Goal: Task Accomplishment & Management: Complete application form

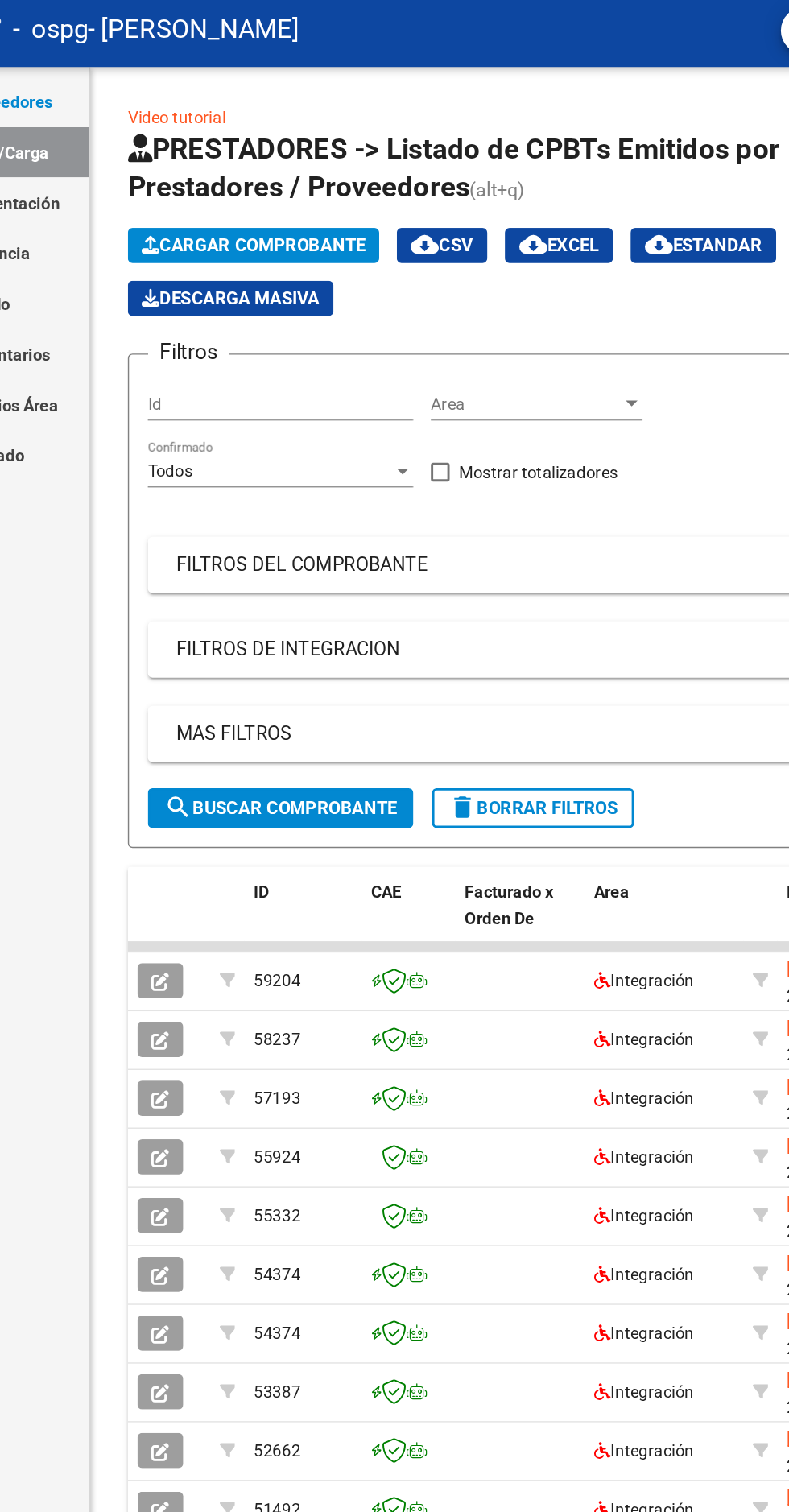
click at [323, 176] on span "Cargar Comprobante" at bounding box center [292, 174] width 153 height 15
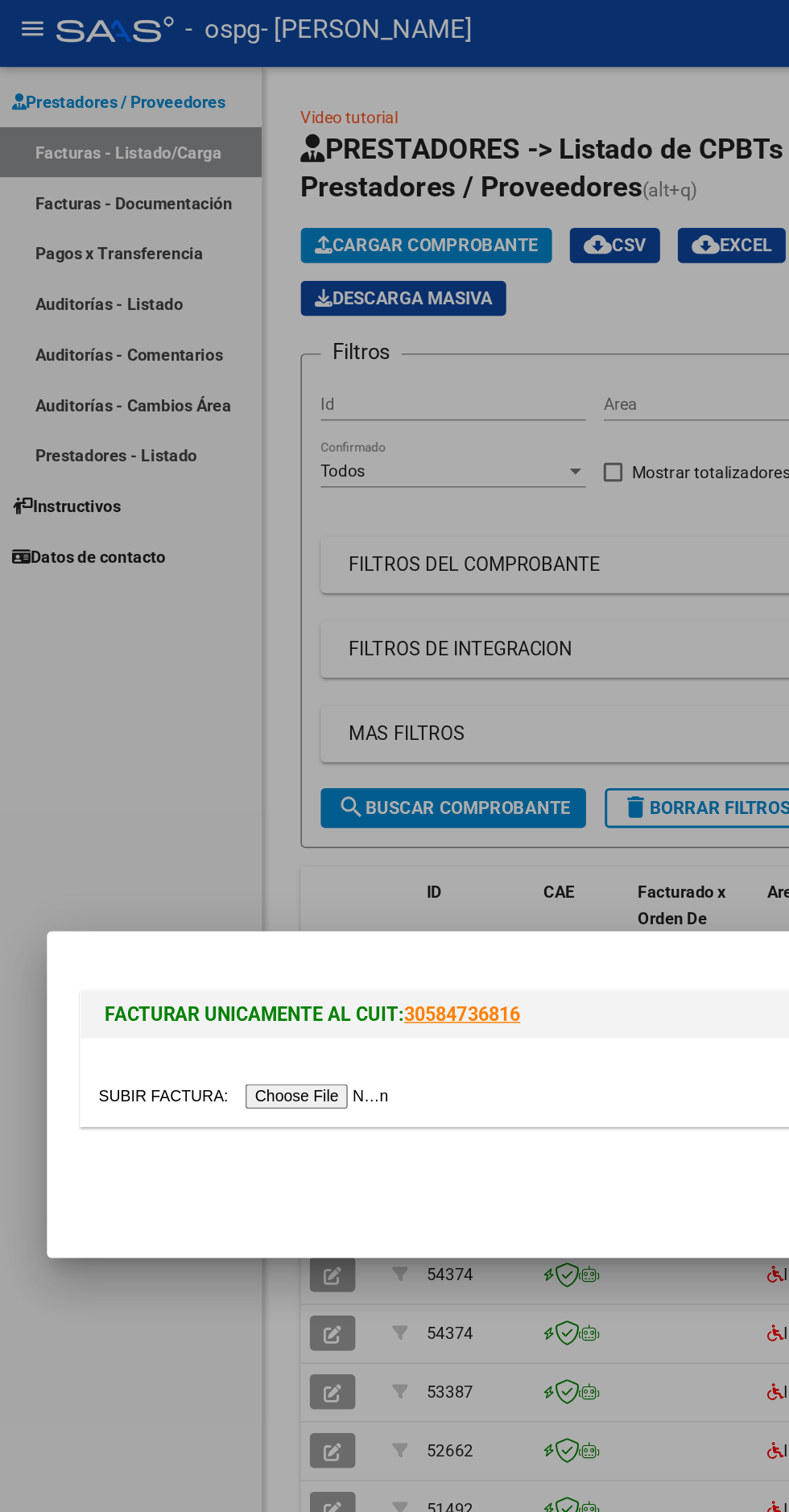
click at [212, 758] on input "file" at bounding box center [169, 756] width 204 height 17
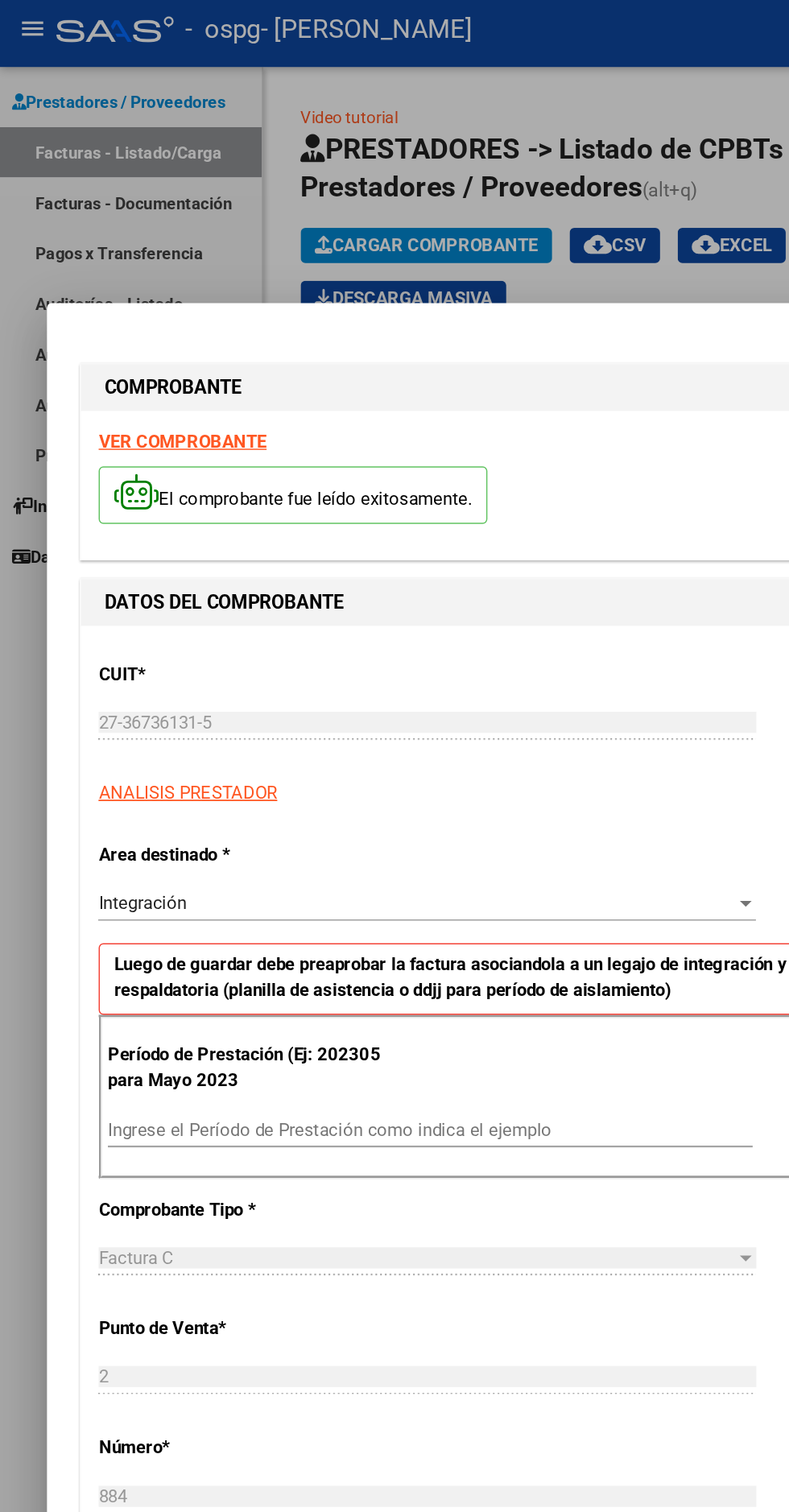
click at [130, 773] on input "Ingrese el Período de Prestación como indica el ejemplo" at bounding box center [295, 780] width 442 height 15
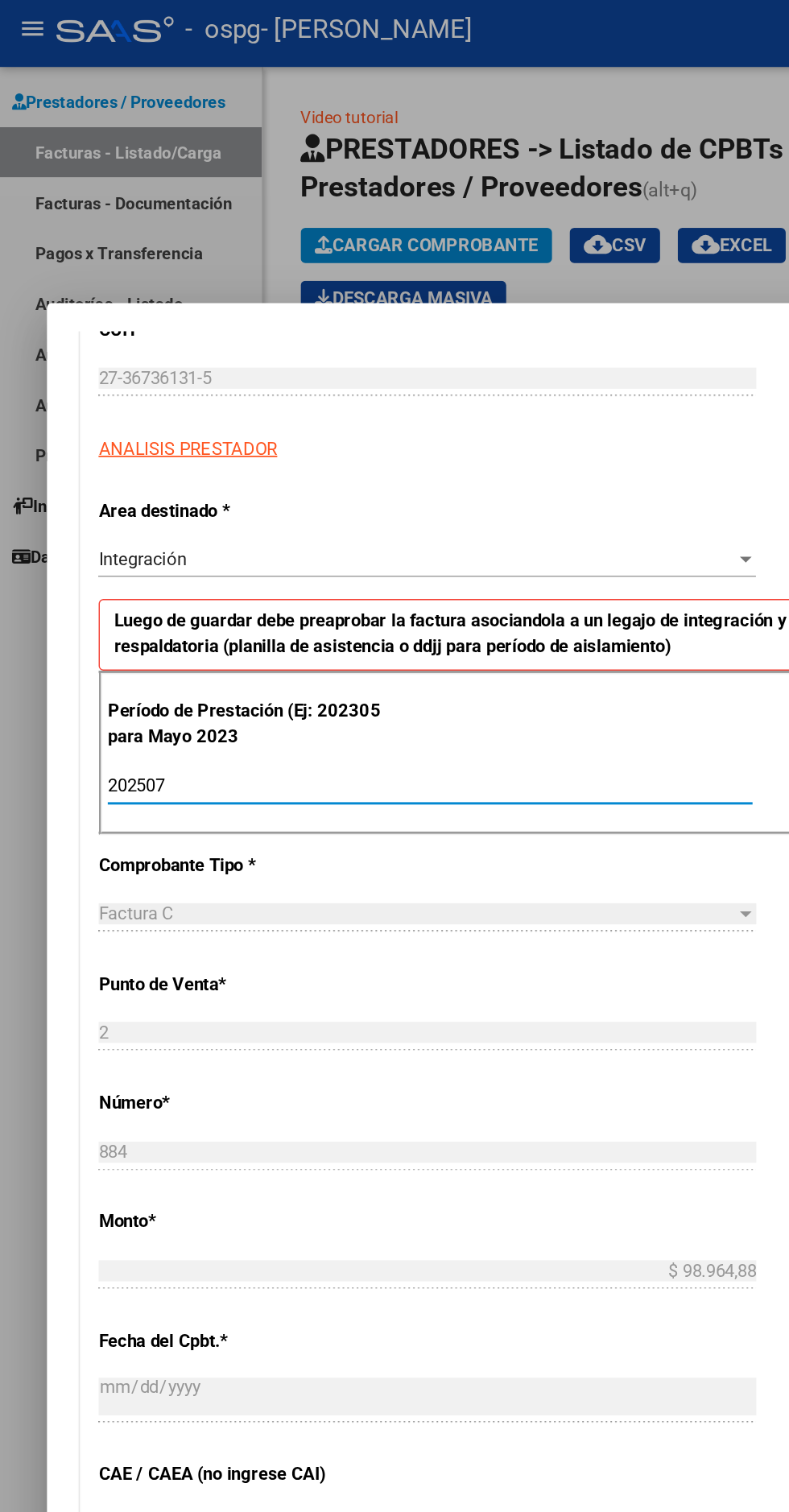
scroll to position [318, 0]
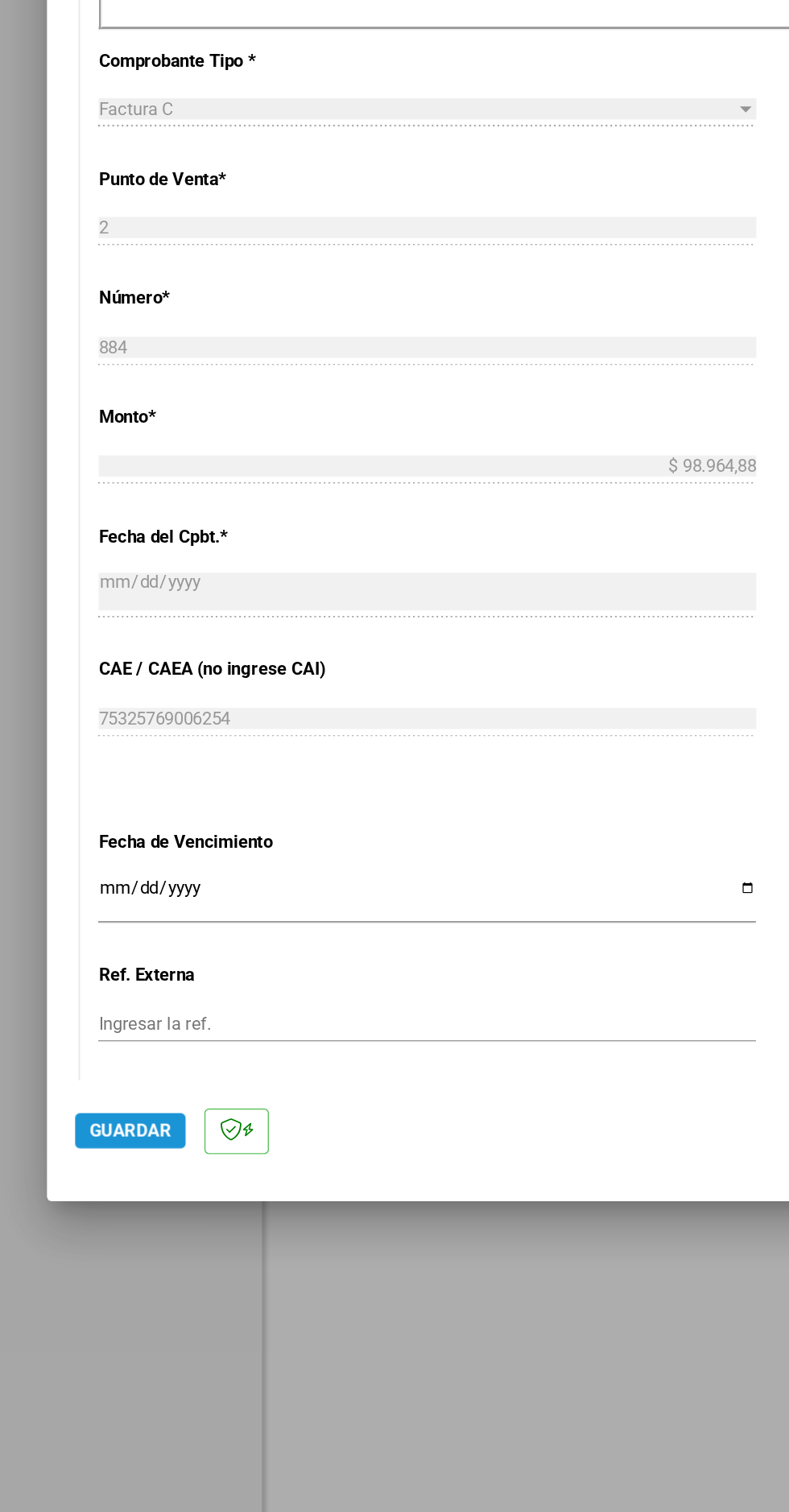
type input "202507"
click at [84, 1258] on span "Guardar" at bounding box center [89, 1250] width 56 height 15
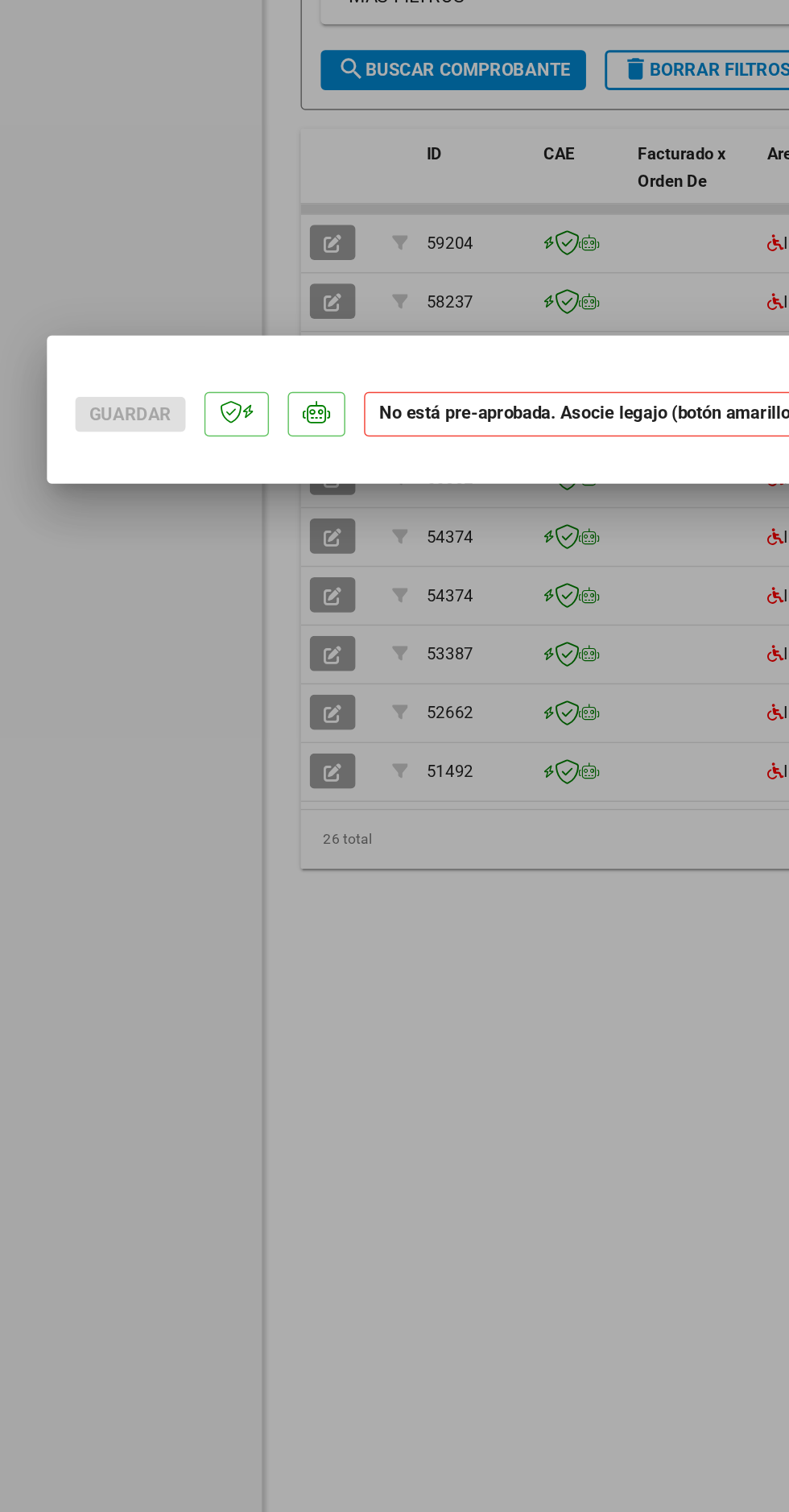
scroll to position [0, 0]
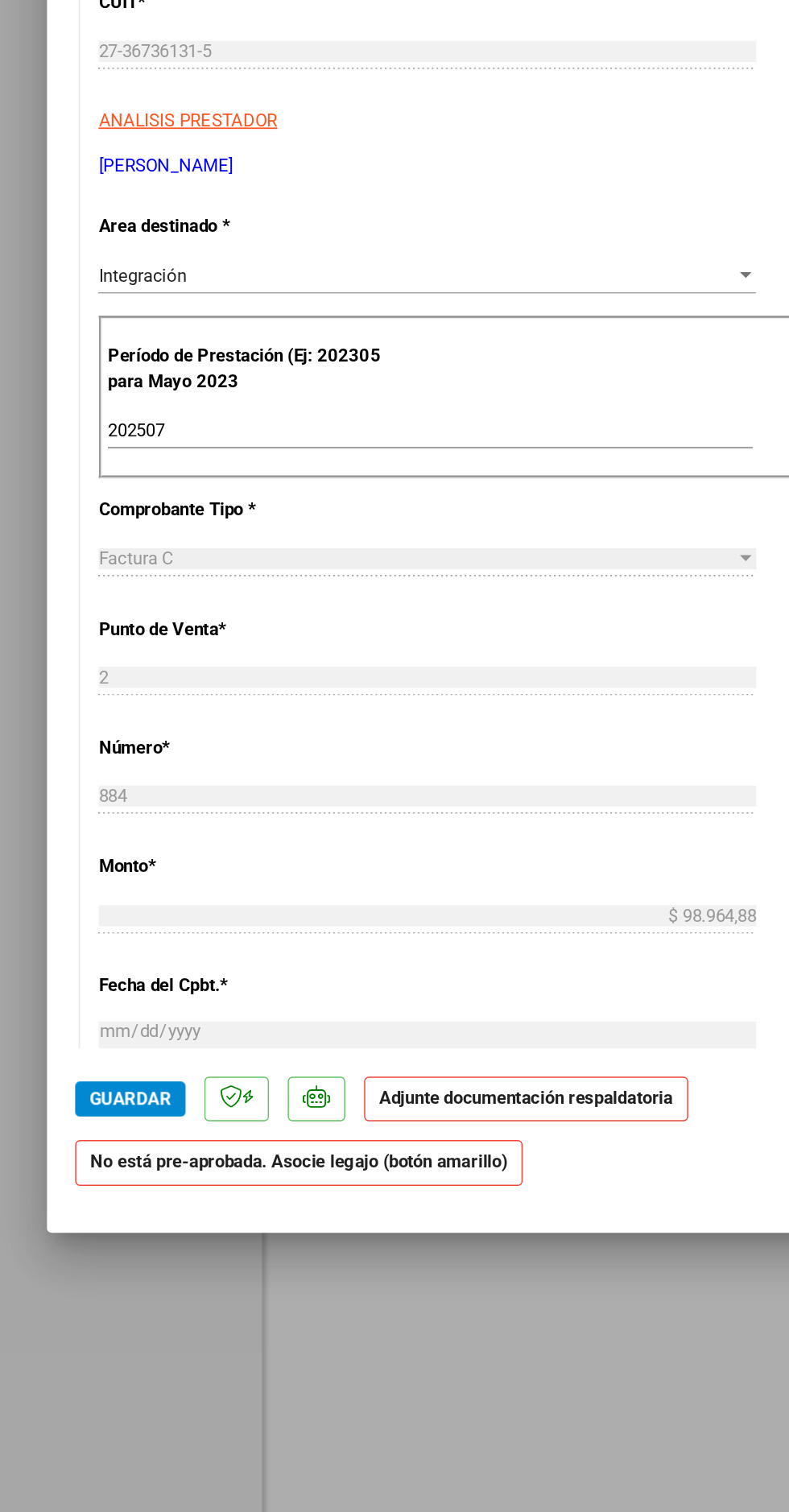
click at [404, 1235] on strong "Adjunte documentación respaldatoria" at bounding box center [360, 1227] width 201 height 15
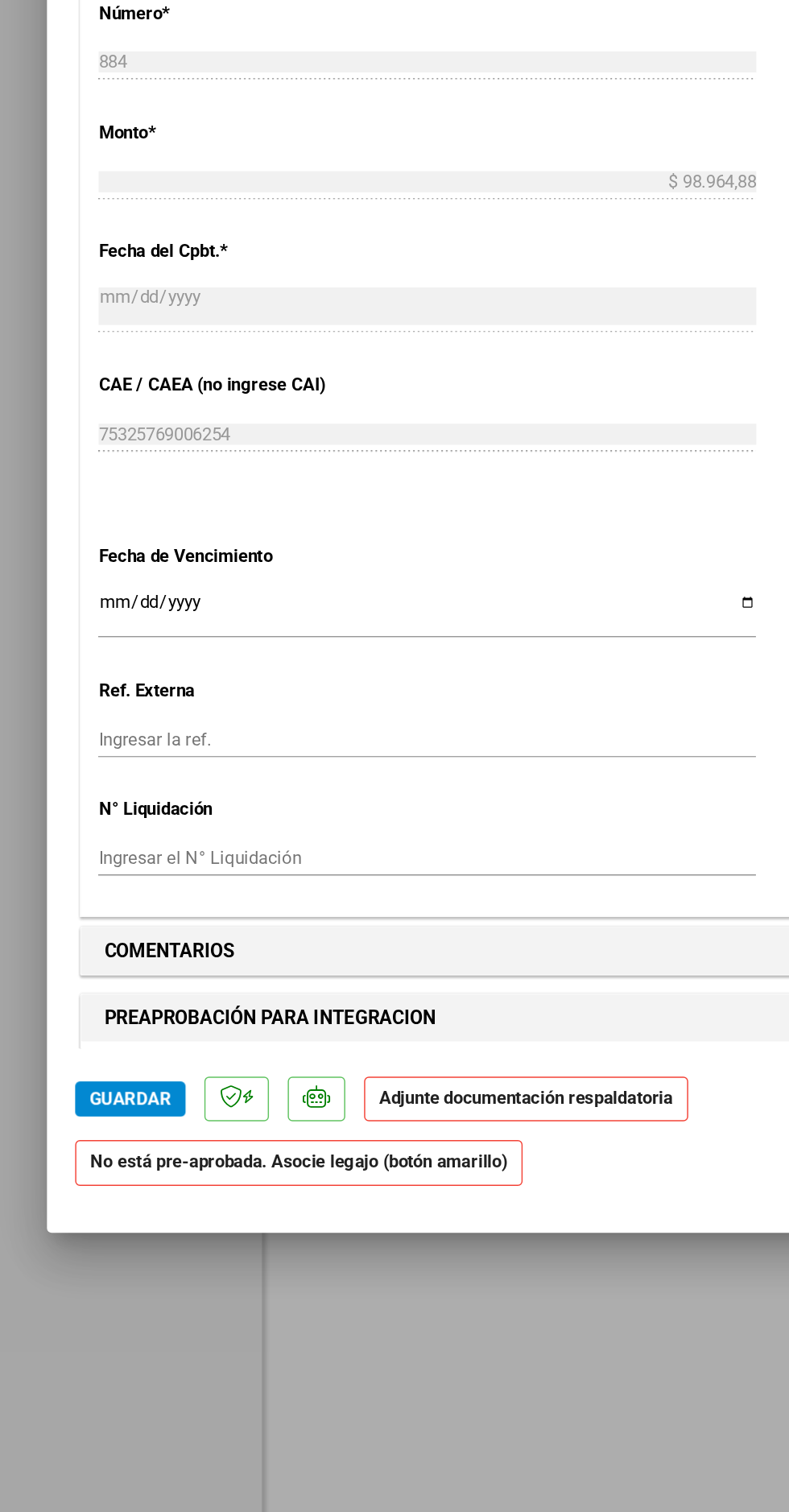
scroll to position [812, 0]
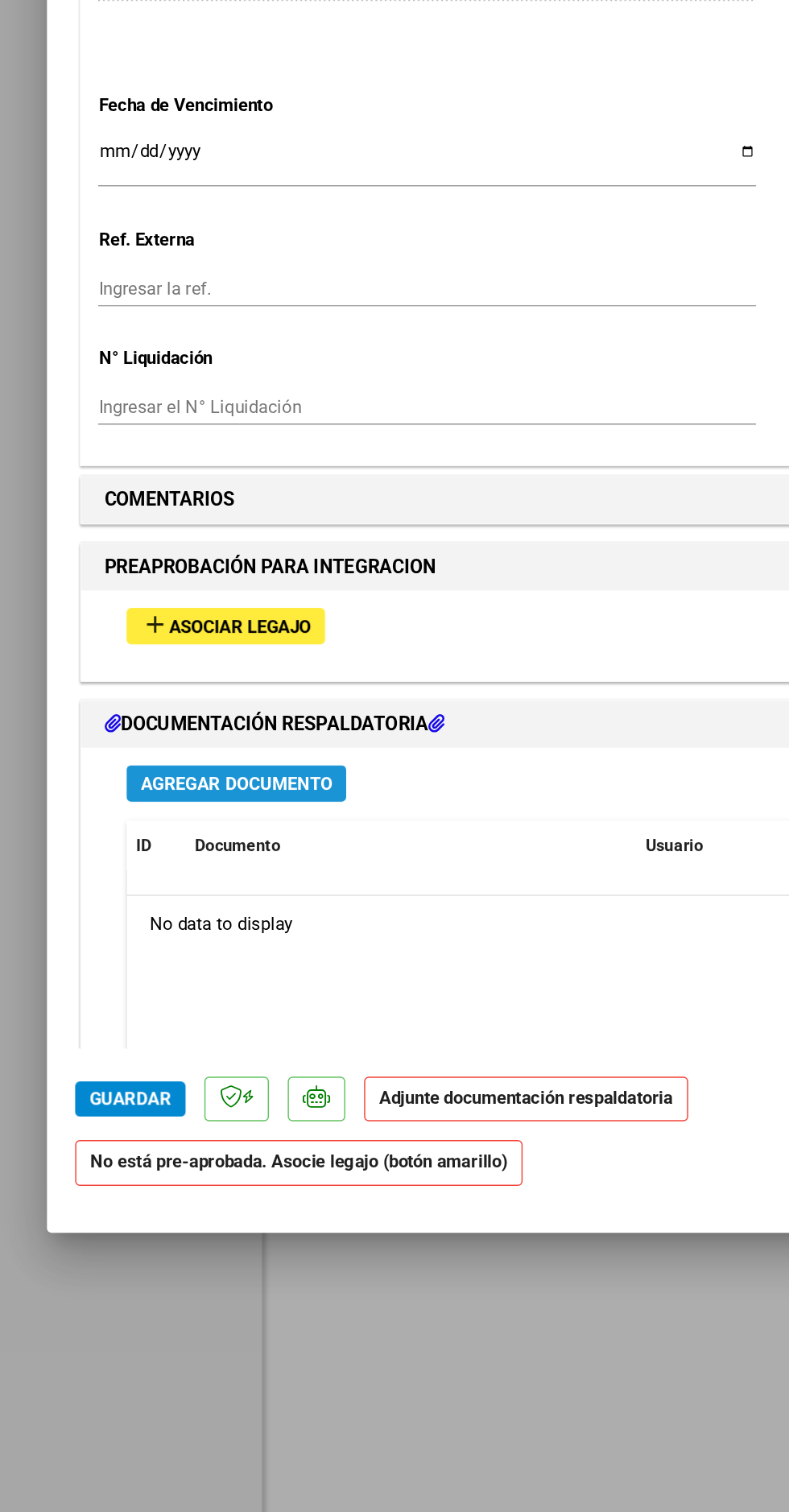
click at [176, 1005] on span "Agregar Documento" at bounding box center [163, 1012] width 131 height 15
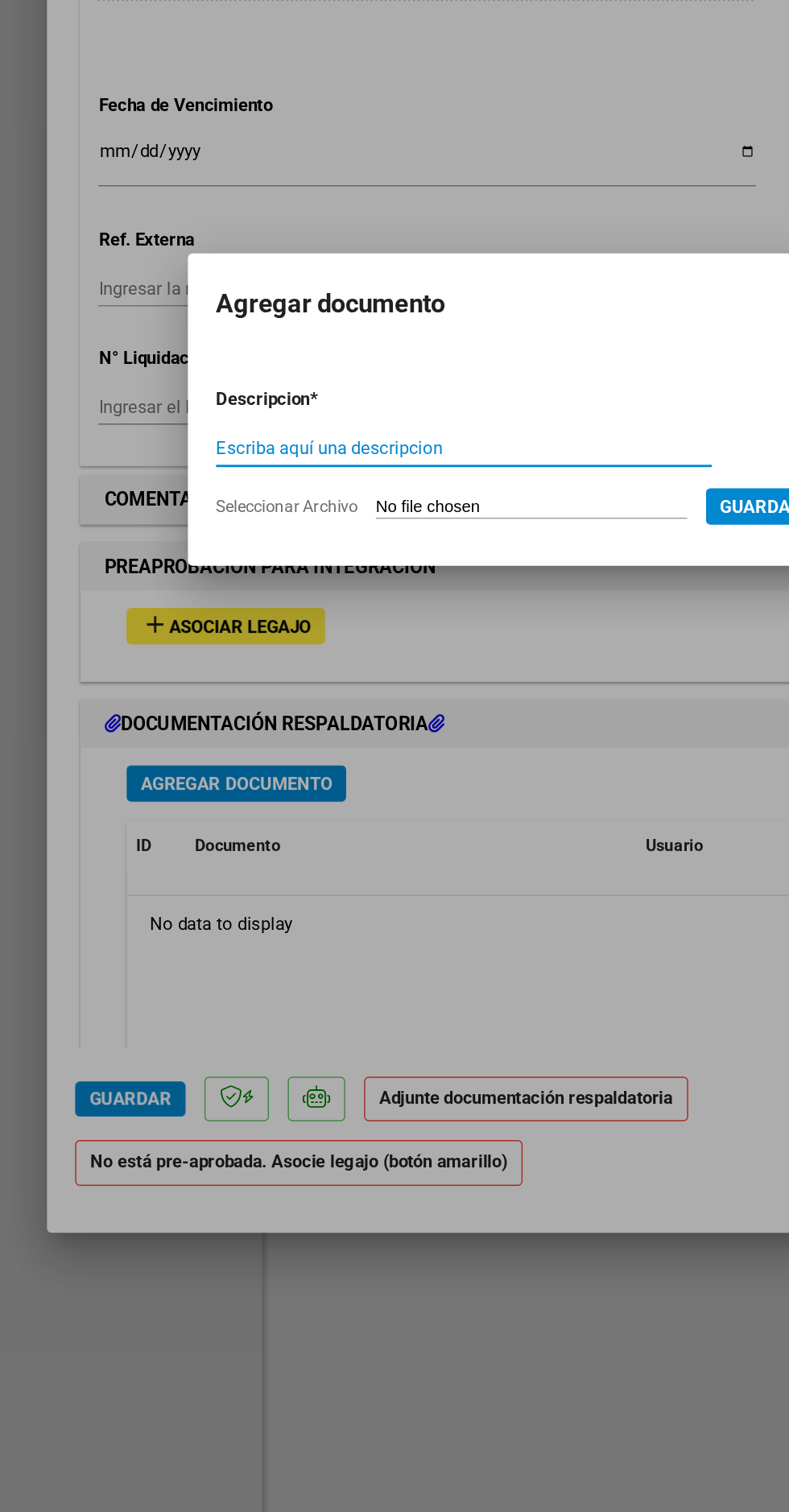
scroll to position [779, 0]
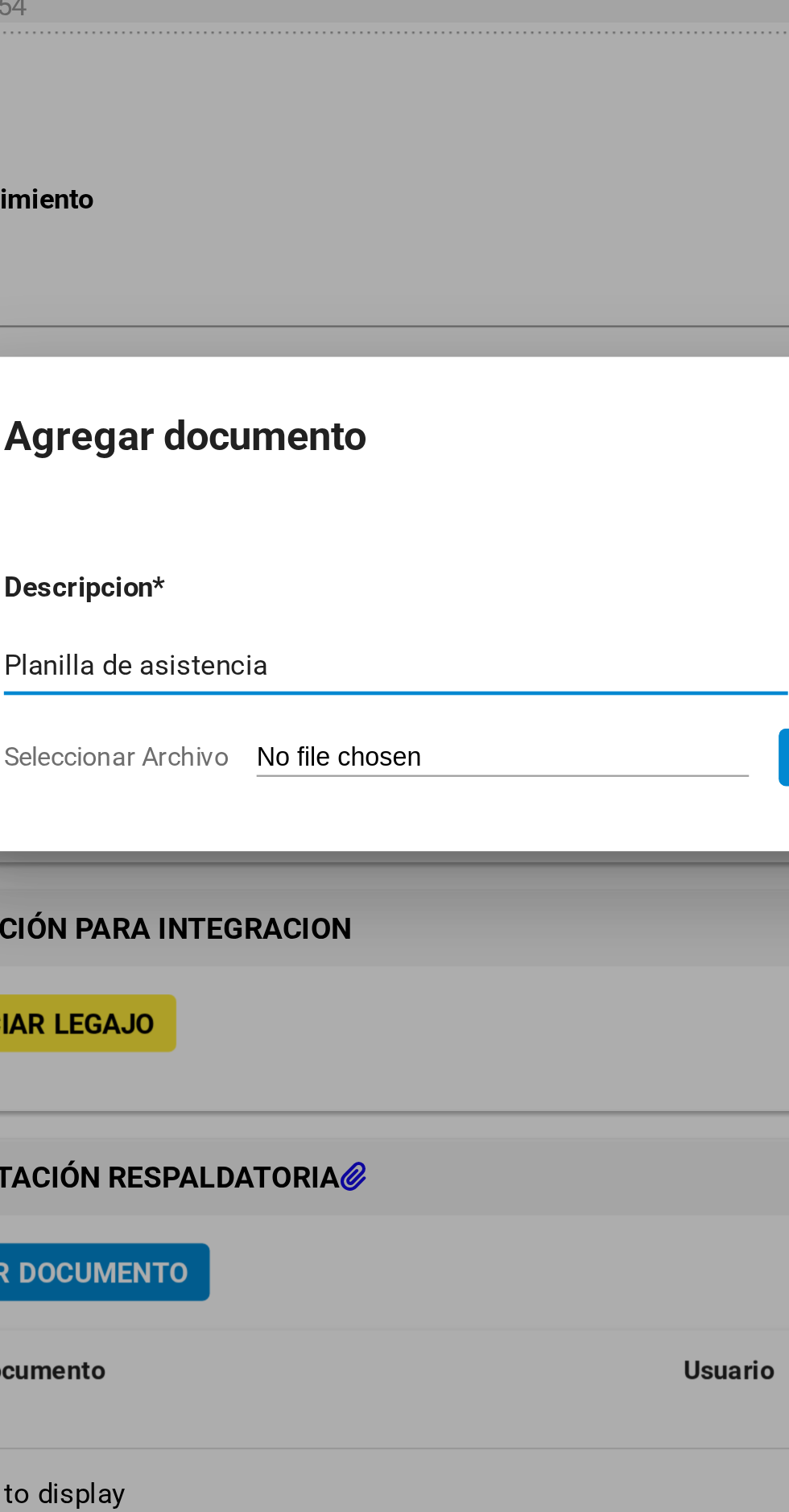
type input "Planilla de asistencia"
click at [393, 817] on input "Seleccionar Archivo" at bounding box center [364, 822] width 213 height 15
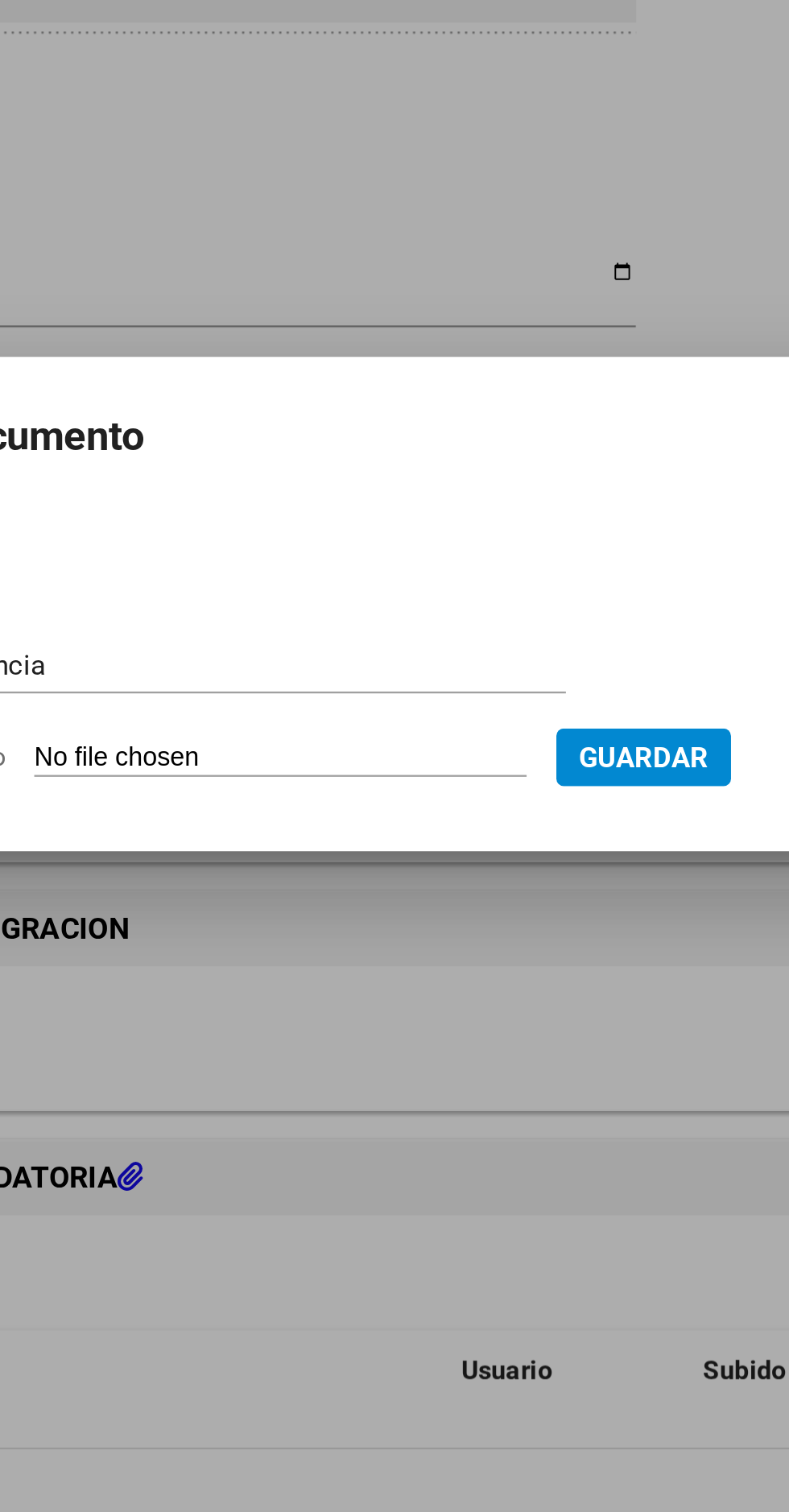
type input "C:\fakepath\planilla brenda.pdf"
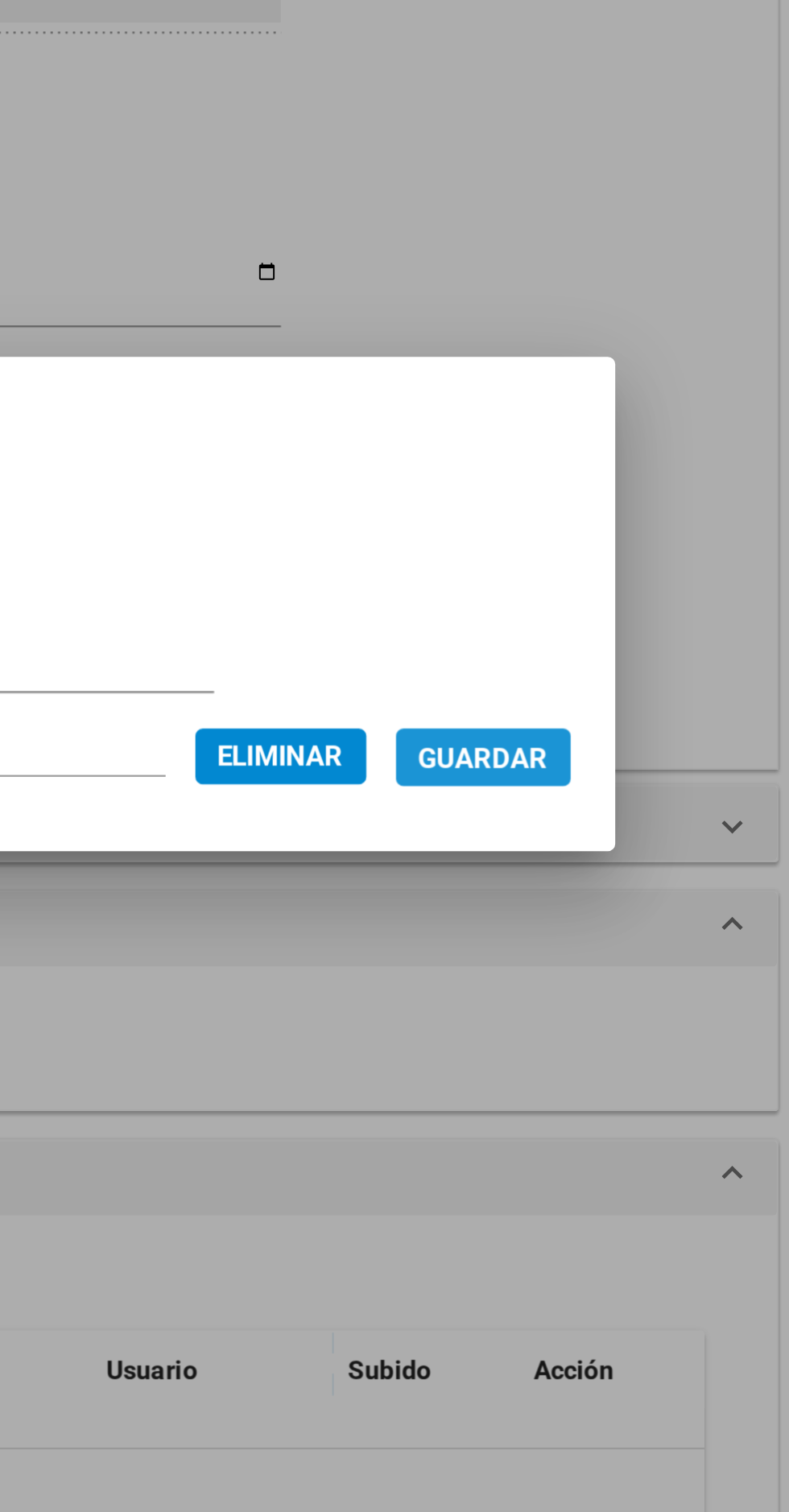
click at [623, 820] on span "Guardar" at bounding box center [606, 822] width 56 height 15
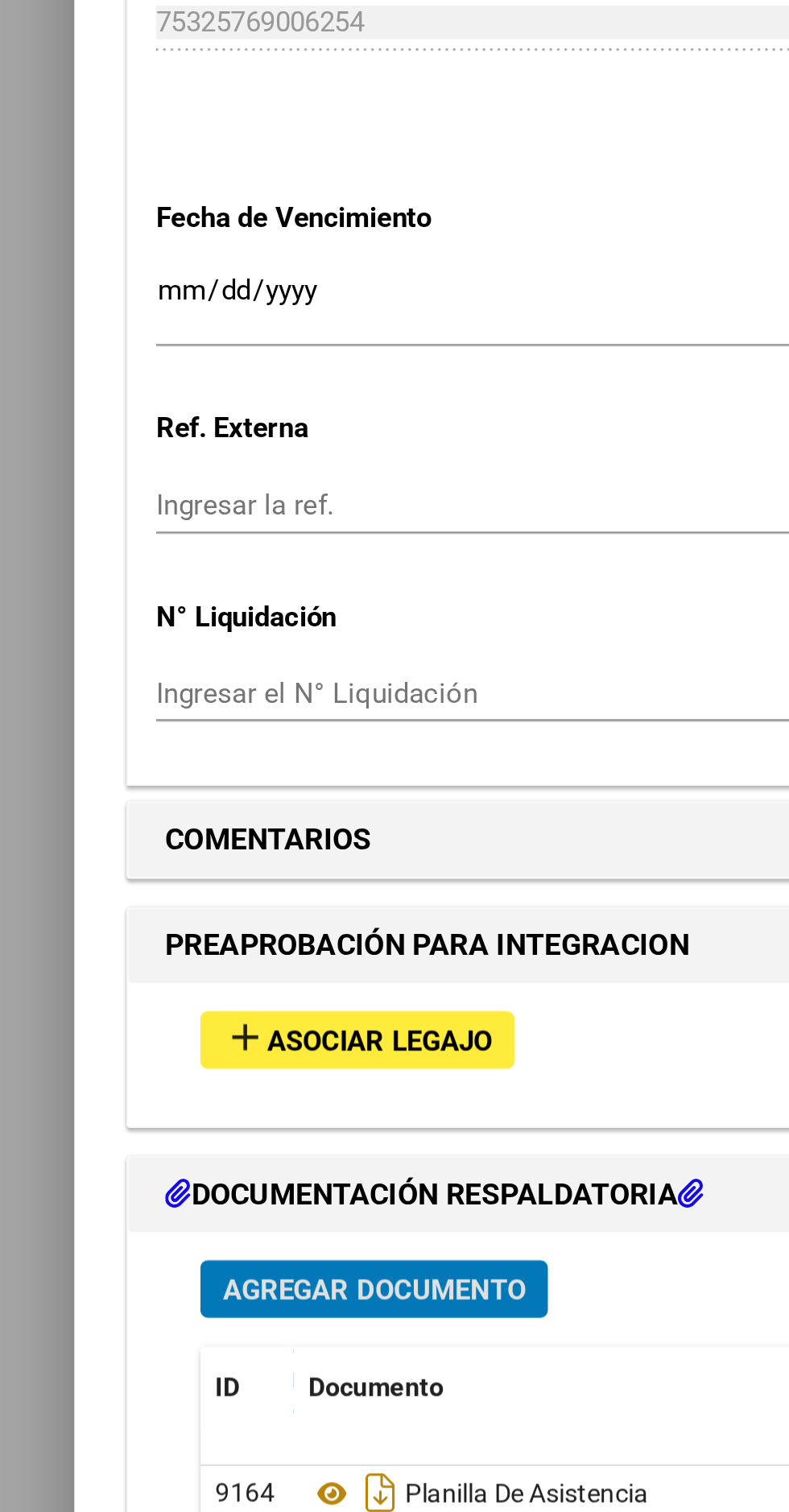
scroll to position [812, 0]
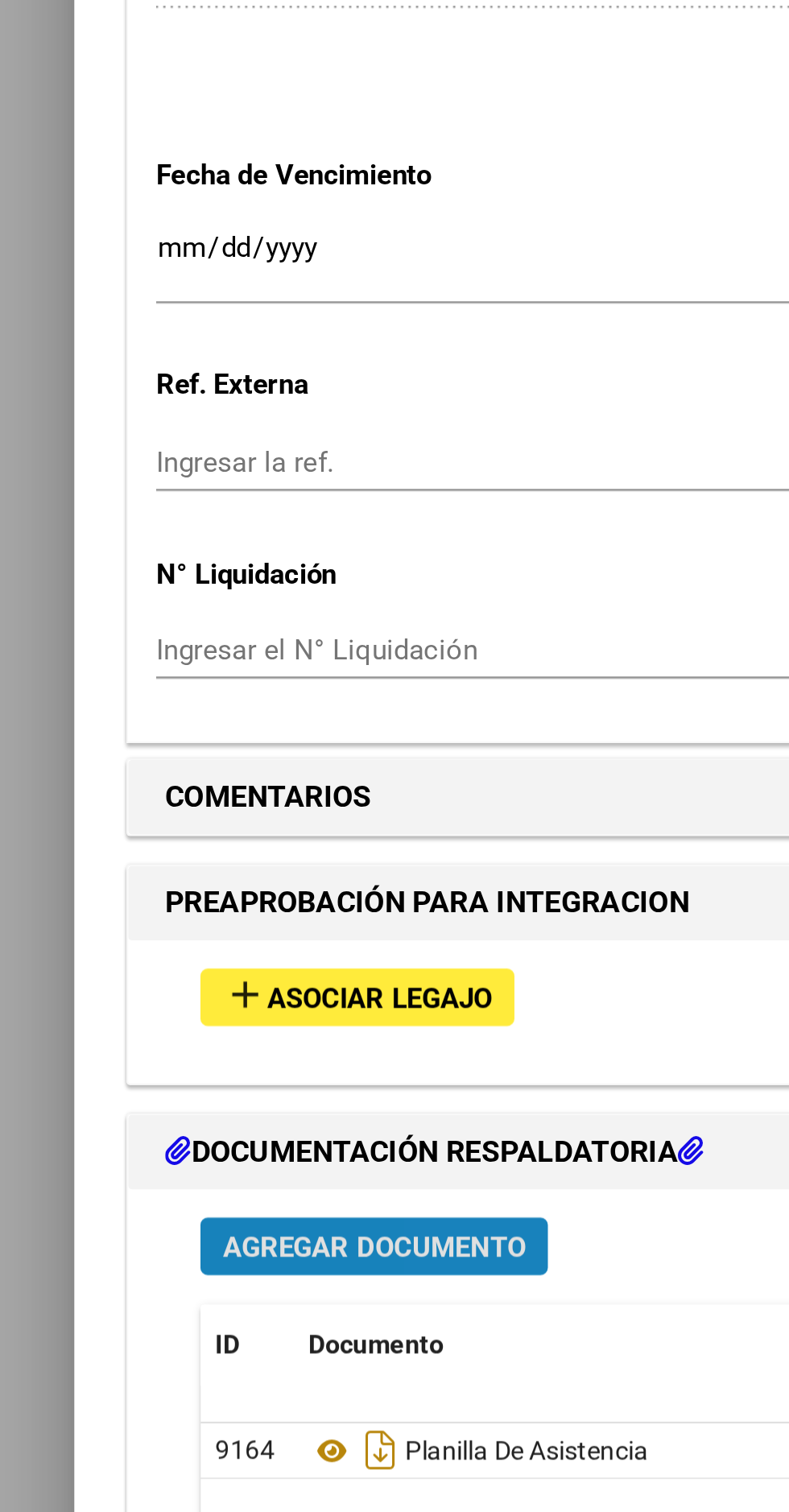
click at [190, 1027] on span "Agregar Documento" at bounding box center [163, 1034] width 131 height 15
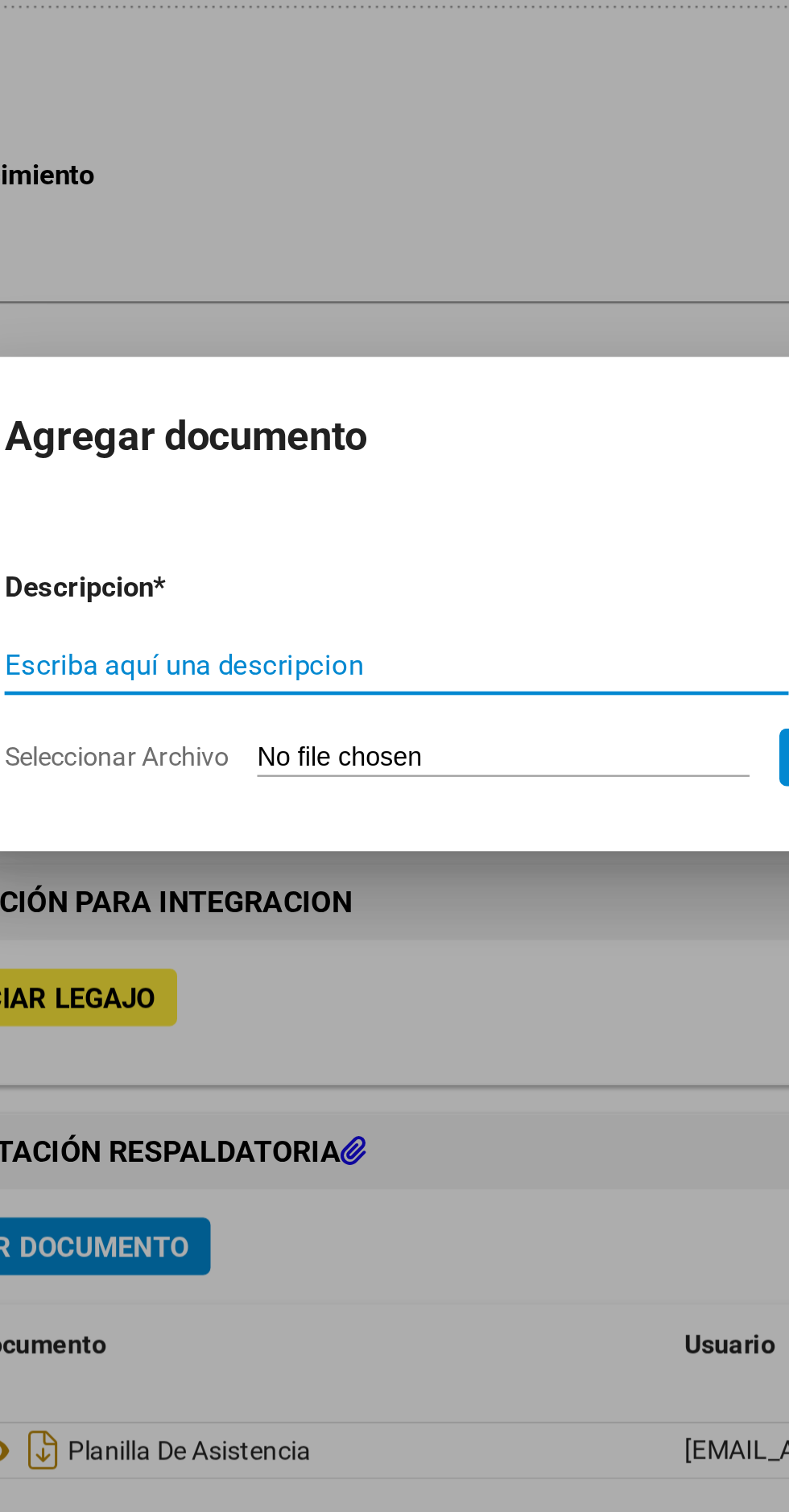
scroll to position [779, 0]
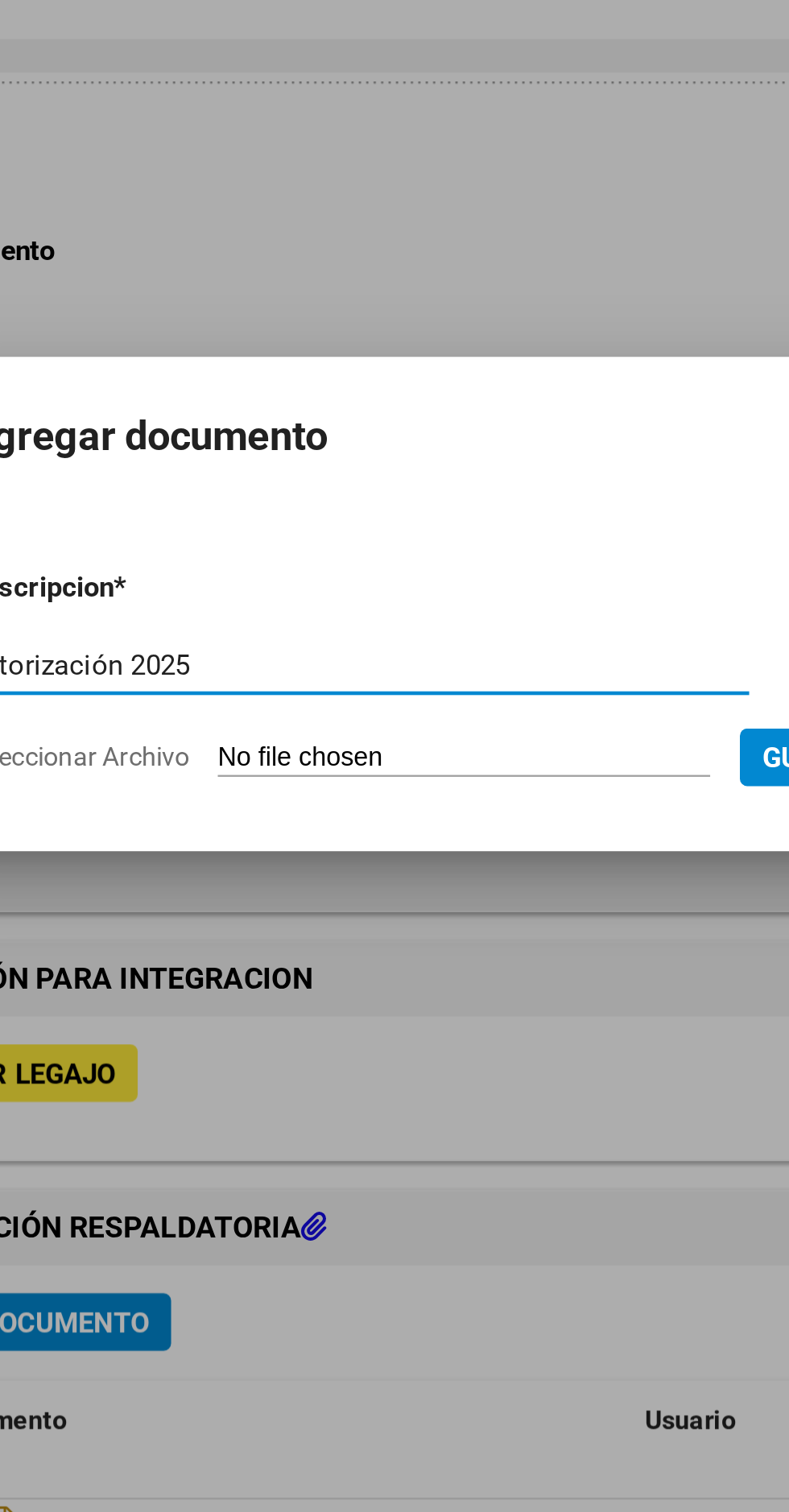
type input "Autorización 2025"
click at [346, 822] on input "Seleccionar Archivo" at bounding box center [364, 822] width 213 height 15
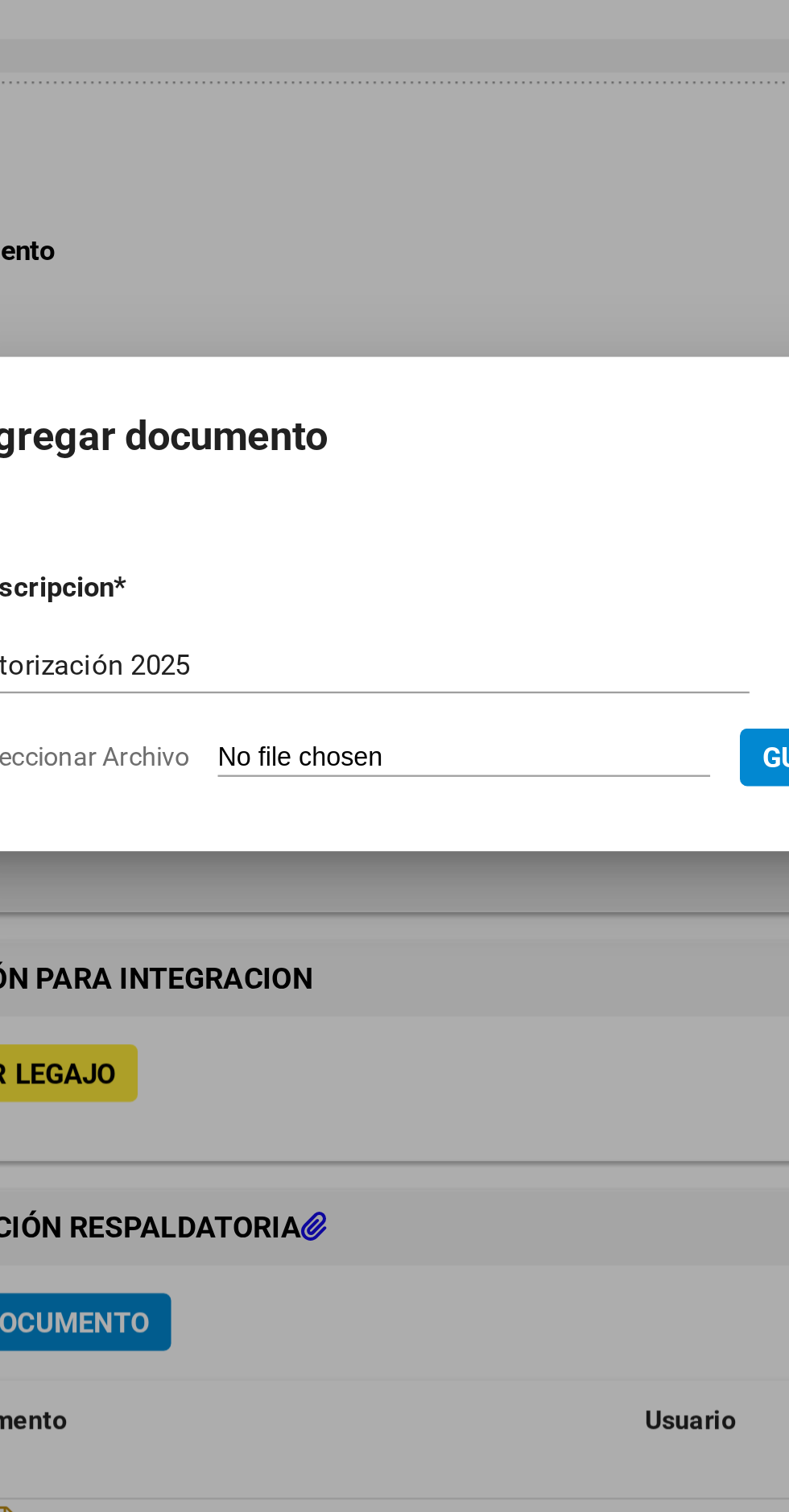
type input "C:\fakepath\autorizacion 2025 brenda.pdf"
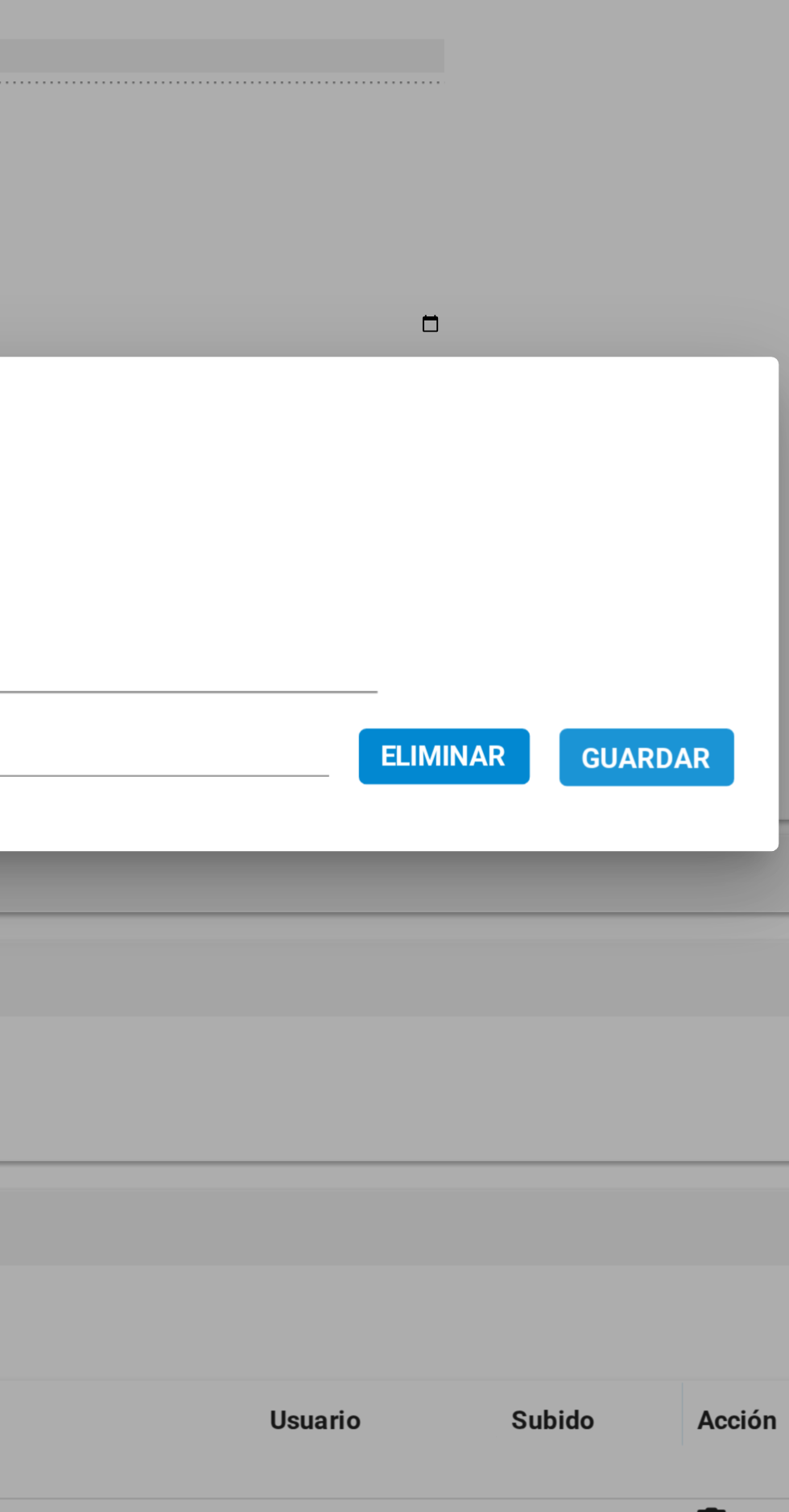
click at [625, 819] on span "Guardar" at bounding box center [606, 822] width 56 height 15
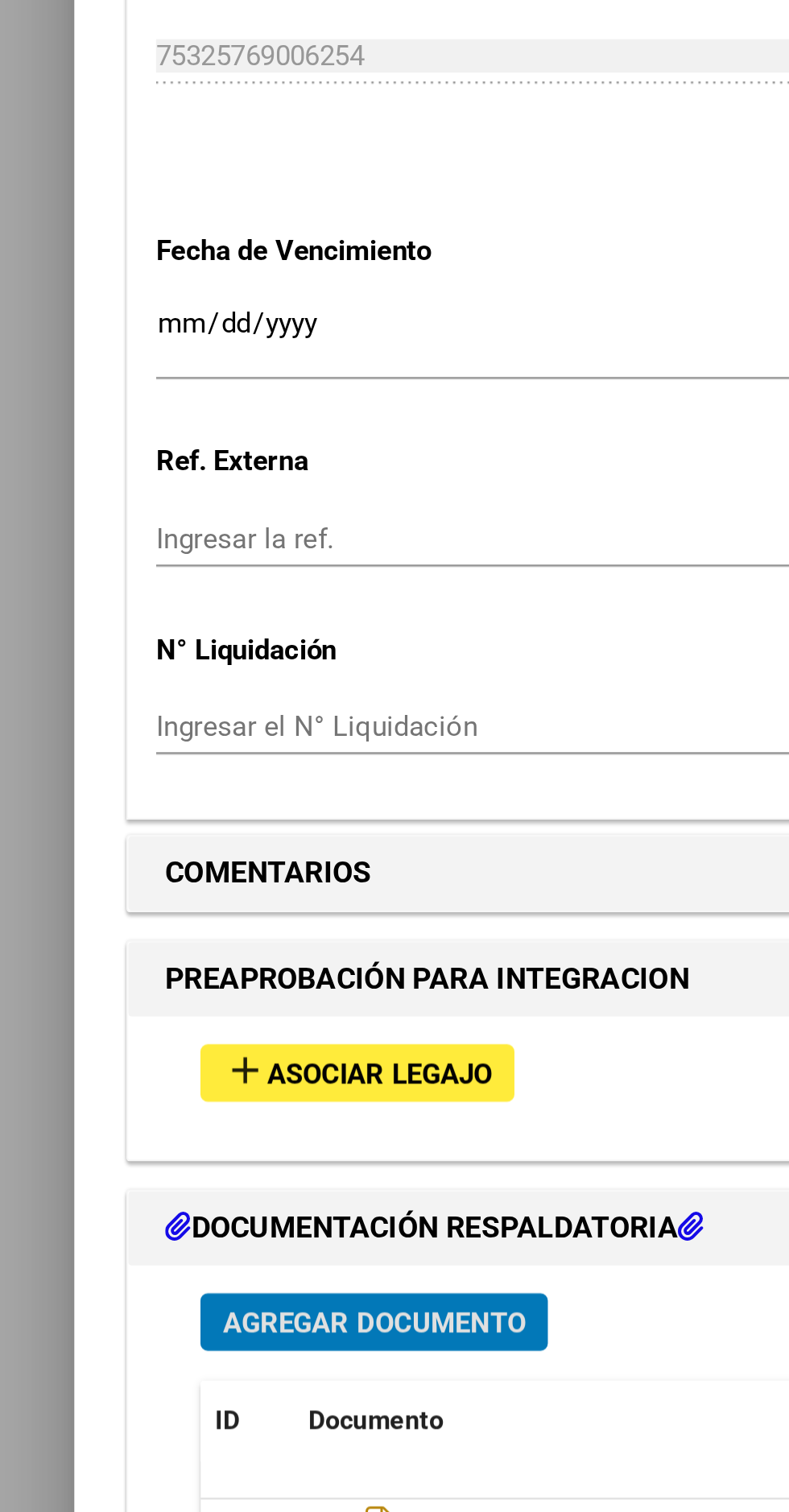
scroll to position [812, 0]
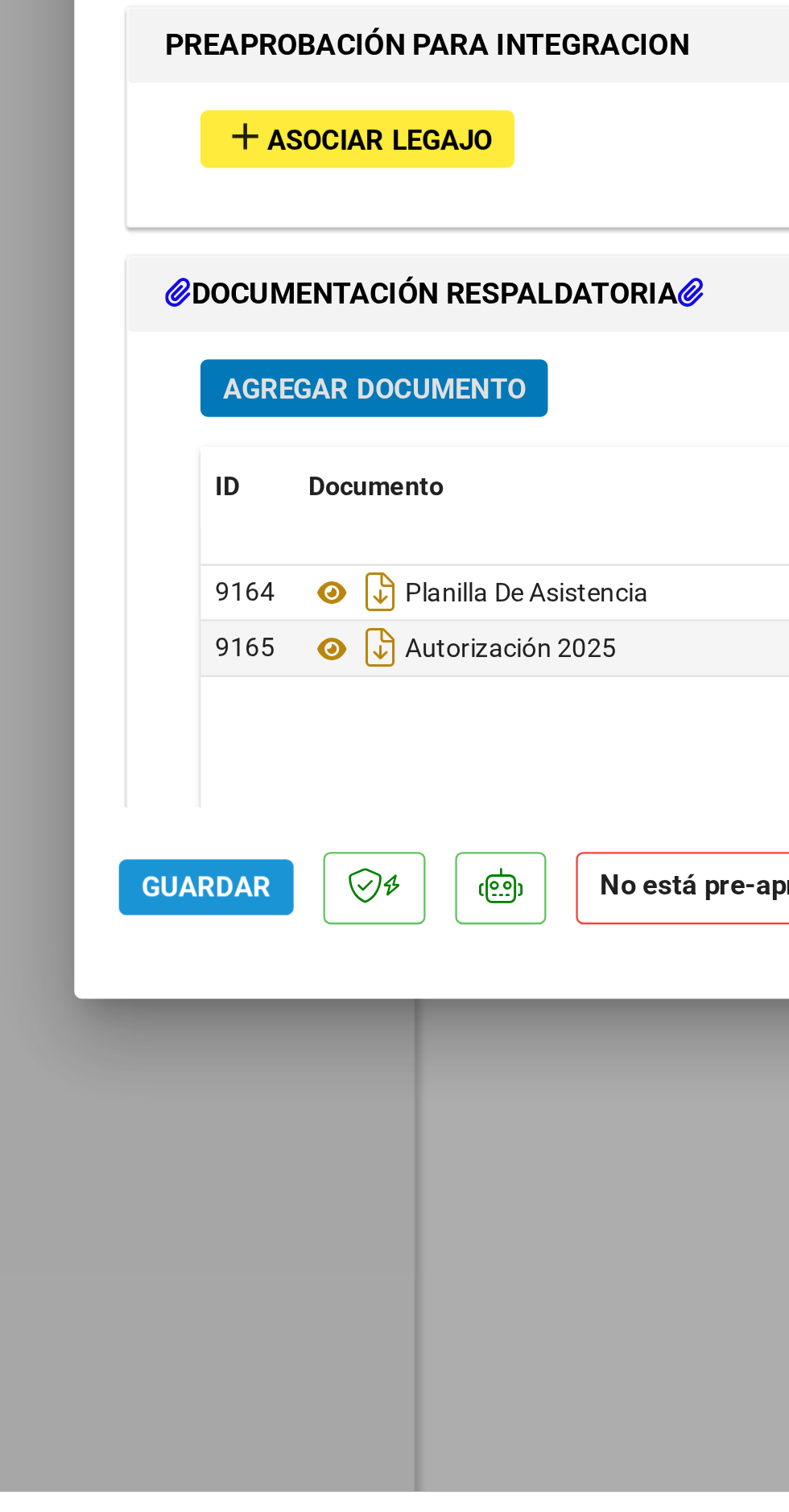
click at [95, 1258] on span "Guardar" at bounding box center [89, 1250] width 56 height 15
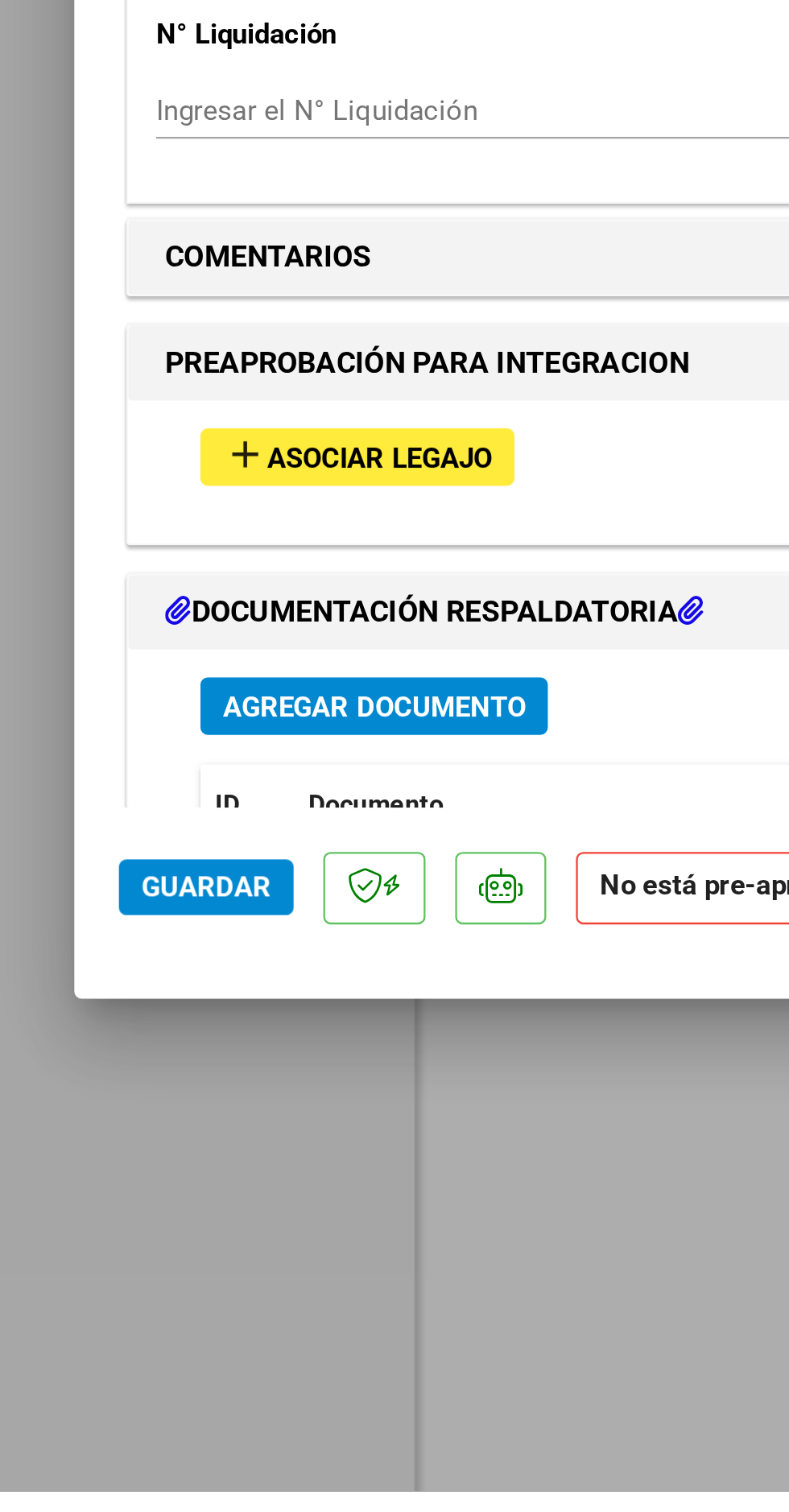
scroll to position [677, 0]
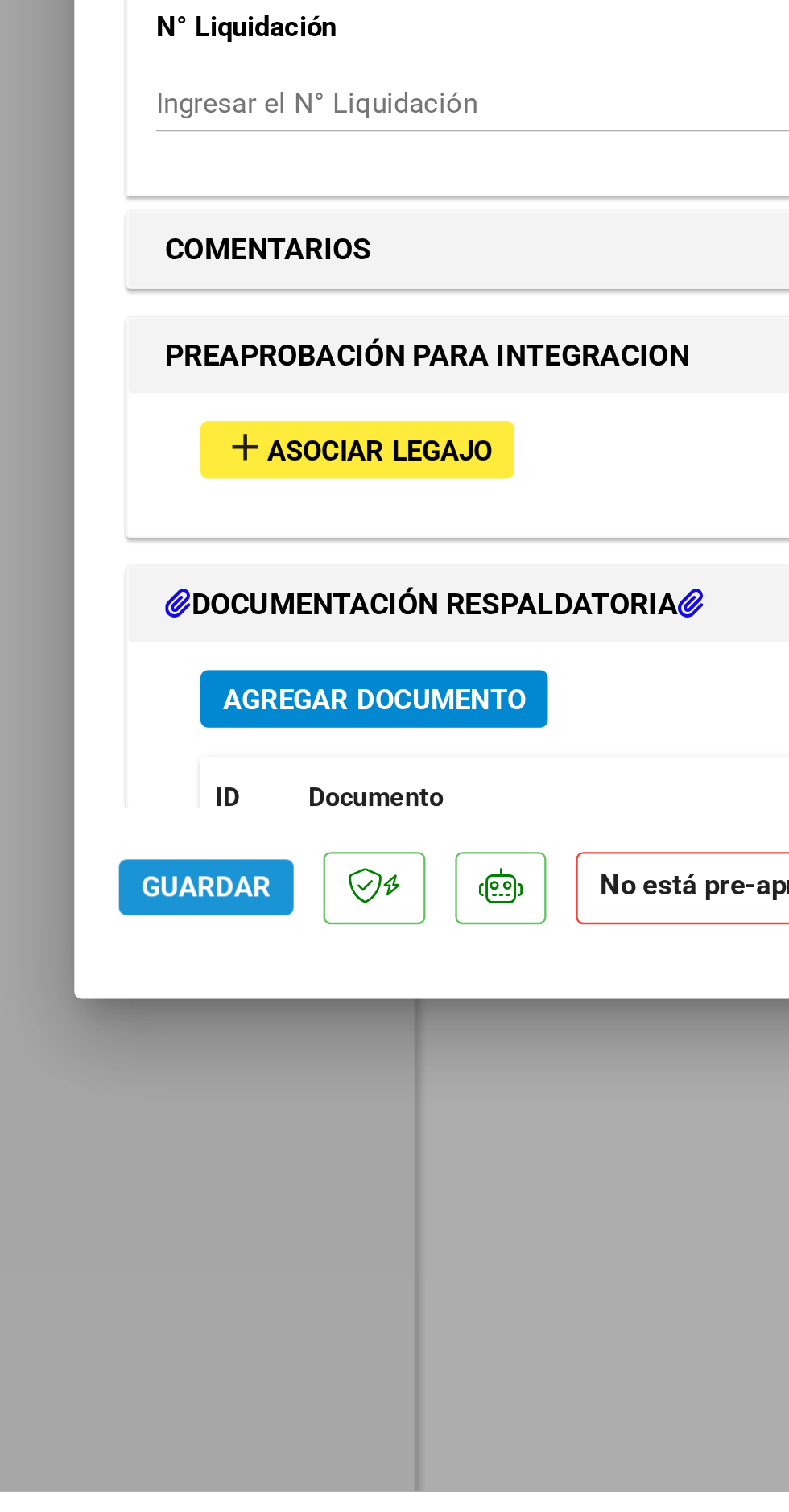
click at [87, 1258] on span "Guardar" at bounding box center [89, 1250] width 56 height 15
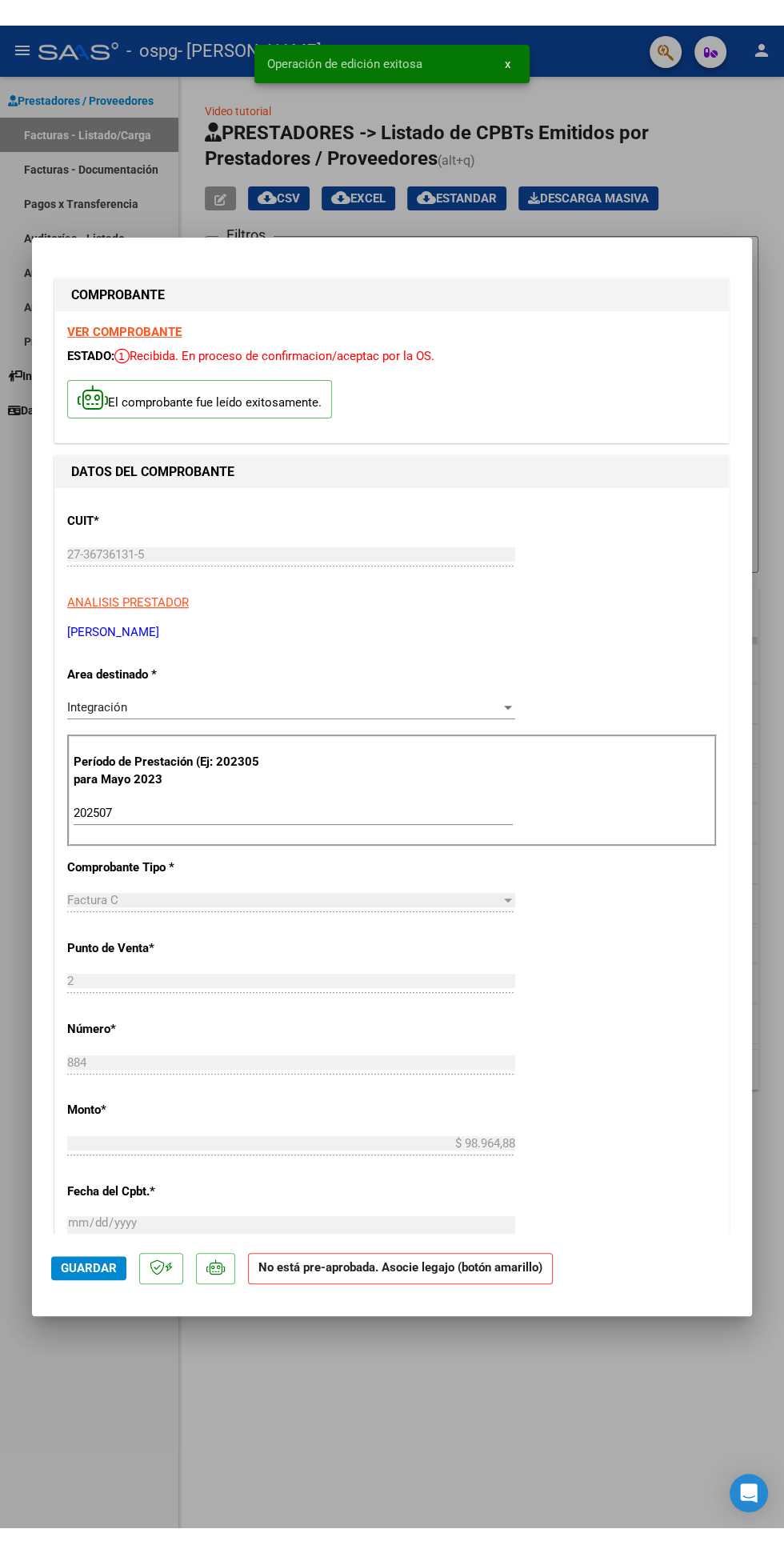
scroll to position [11, 0]
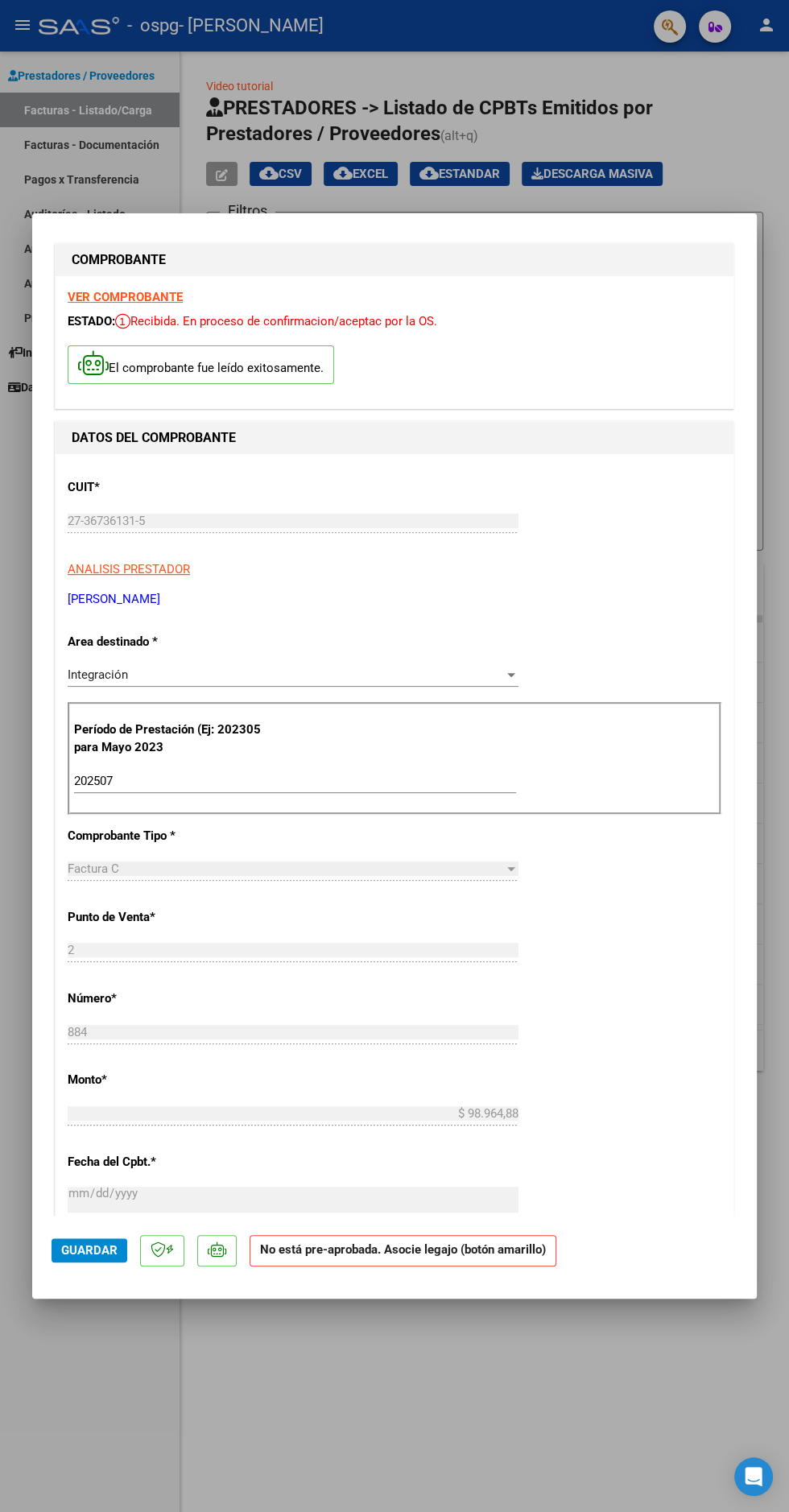
click at [456, 1402] on div at bounding box center [394, 756] width 789 height 1512
type input "$ 0,00"
